Goal: Complete application form

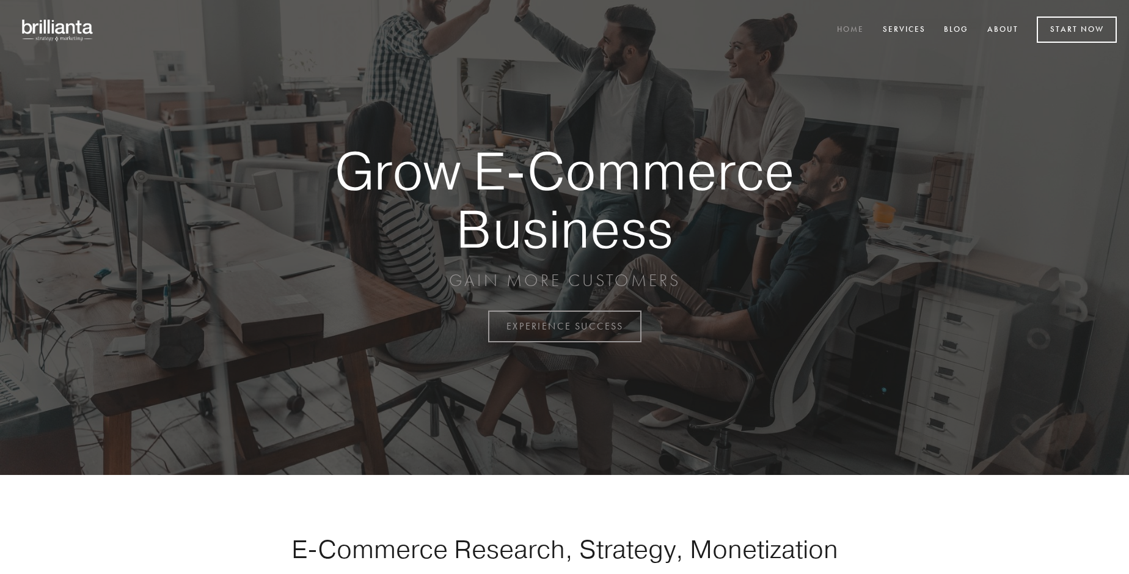
scroll to position [3202, 0]
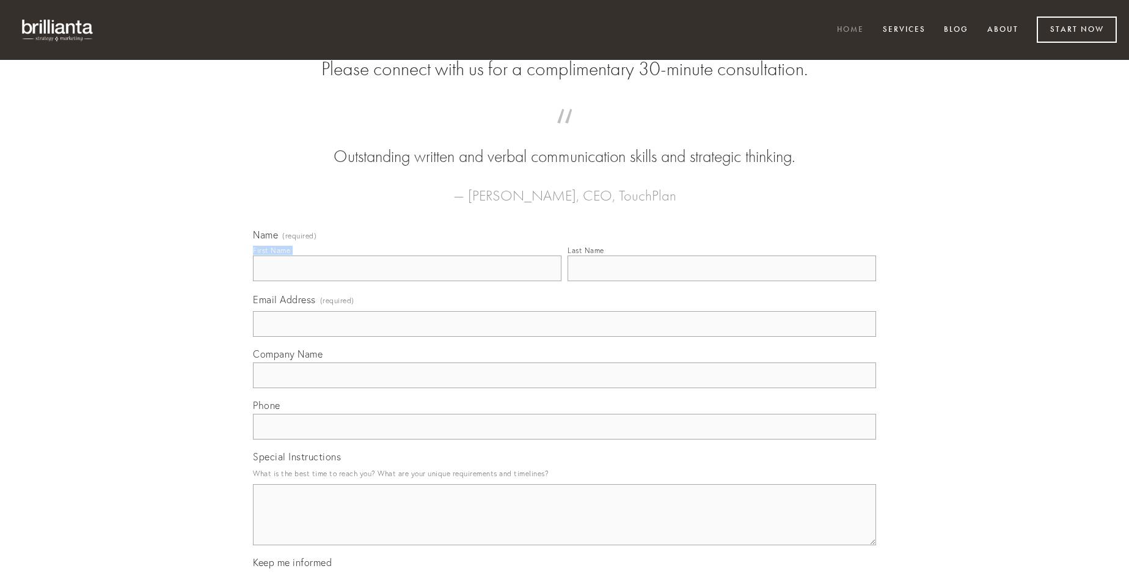
type input "[PERSON_NAME]"
click at [722, 281] on input "Last Name" at bounding box center [722, 268] width 309 height 26
type input "[PERSON_NAME]"
click at [564, 337] on input "Email Address (required)" at bounding box center [564, 324] width 623 height 26
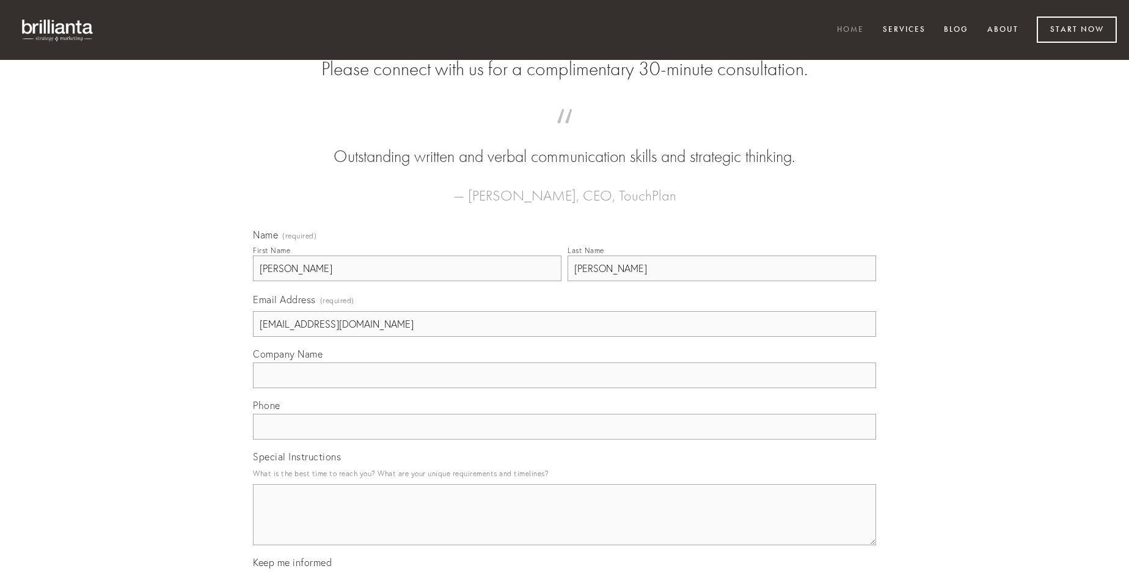
type input "[EMAIL_ADDRESS][DOMAIN_NAME]"
click at [564, 388] on input "Company Name" at bounding box center [564, 375] width 623 height 26
type input "tantillus"
click at [564, 439] on input "text" at bounding box center [564, 427] width 623 height 26
click at [564, 525] on textarea "Special Instructions" at bounding box center [564, 514] width 623 height 61
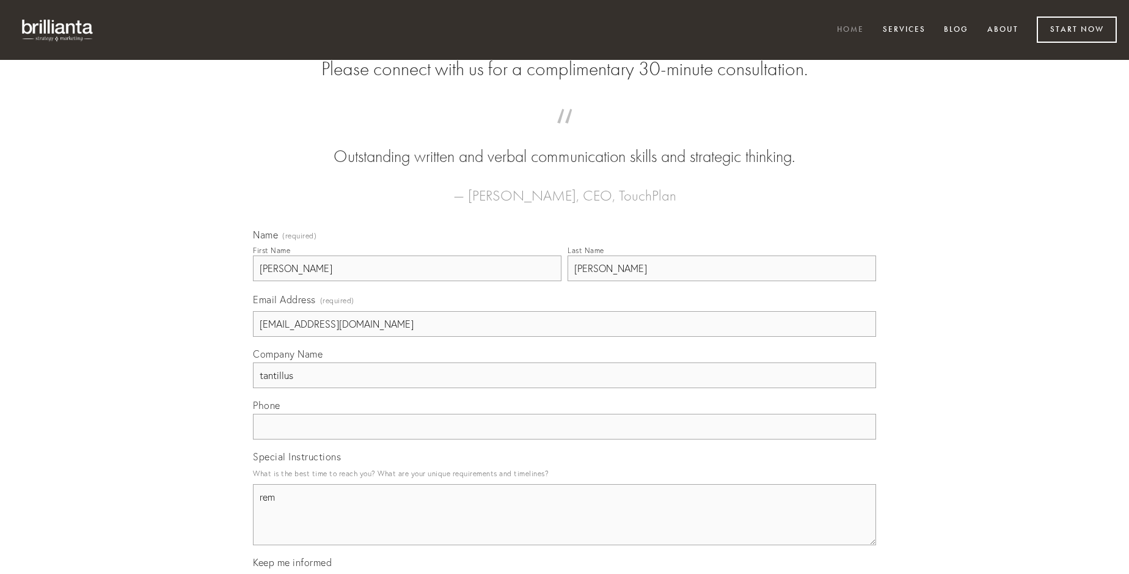
type textarea "rem"
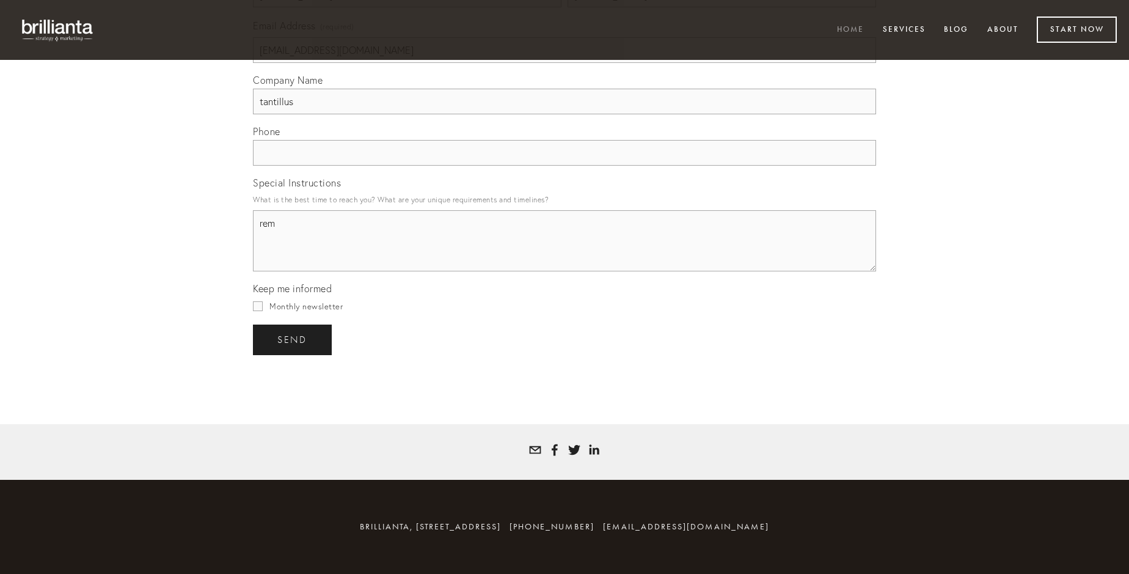
click at [293, 339] on span "send" at bounding box center [292, 339] width 30 height 11
